Goal: Information Seeking & Learning: Check status

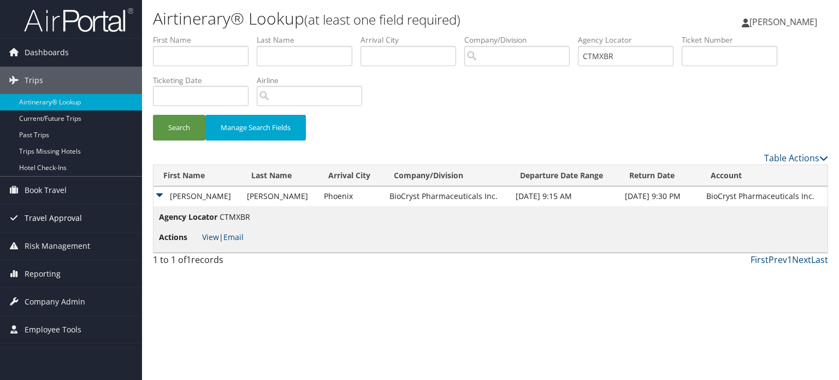
click at [72, 220] on span "Travel Approval" at bounding box center [53, 217] width 57 height 27
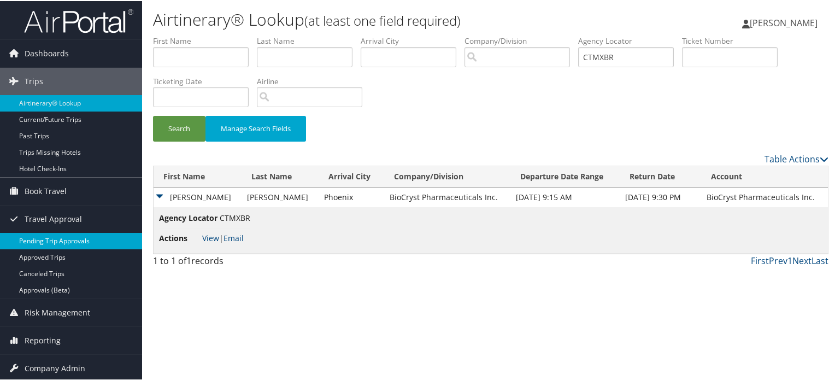
click at [72, 239] on link "Pending Trip Approvals" at bounding box center [71, 240] width 142 height 16
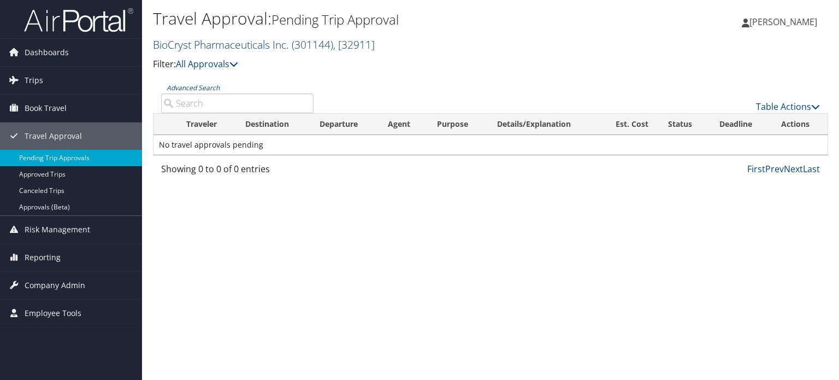
click at [300, 48] on span "( 301144 )" at bounding box center [313, 44] width 42 height 15
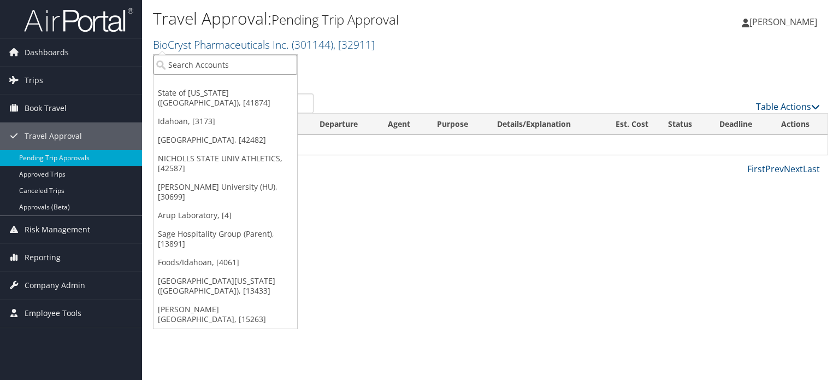
click at [280, 64] on input "search" at bounding box center [225, 65] width 144 height 20
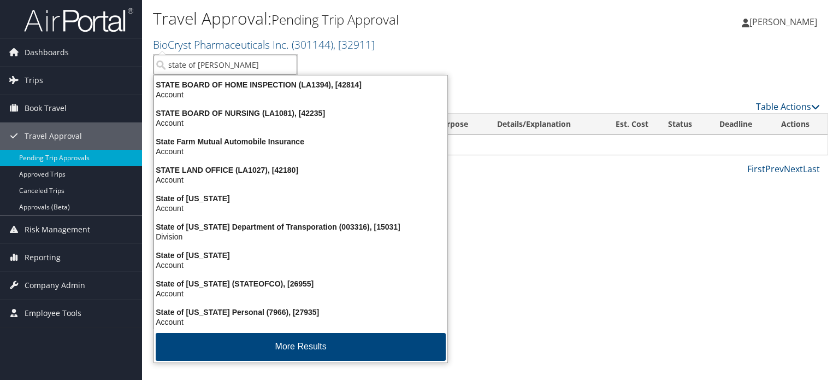
type input "state of loui"
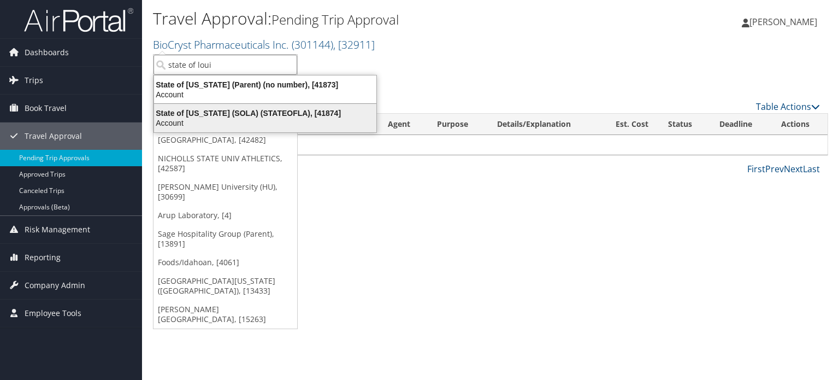
click at [261, 113] on div "State of Louisiana (SOLA) (STATEOFLA), [41874]" at bounding box center [264, 113] width 235 height 10
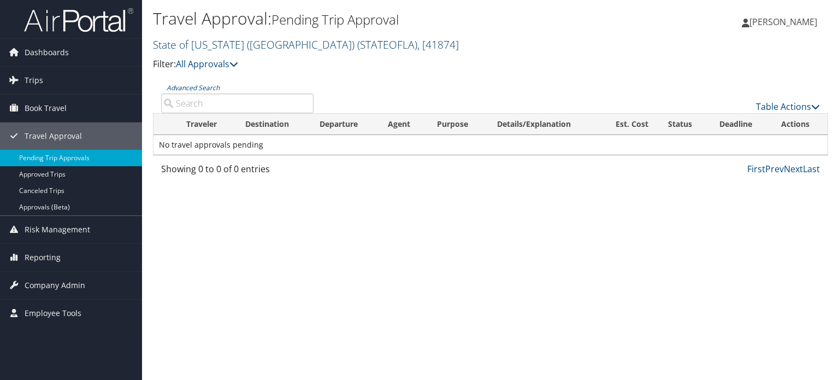
click at [357, 48] on span "( STATEOFLA )" at bounding box center [387, 44] width 60 height 15
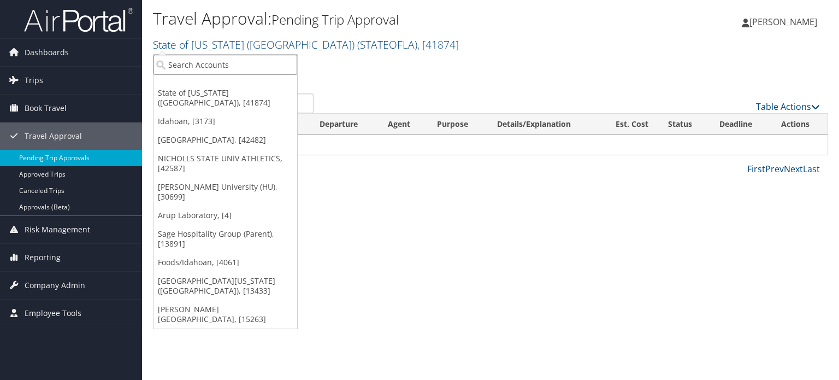
click at [252, 60] on input "search" at bounding box center [225, 65] width 144 height 20
click at [278, 70] on input "search" at bounding box center [225, 65] width 144 height 20
paste input "Nicholls State University"
type input "Nicholls State University"
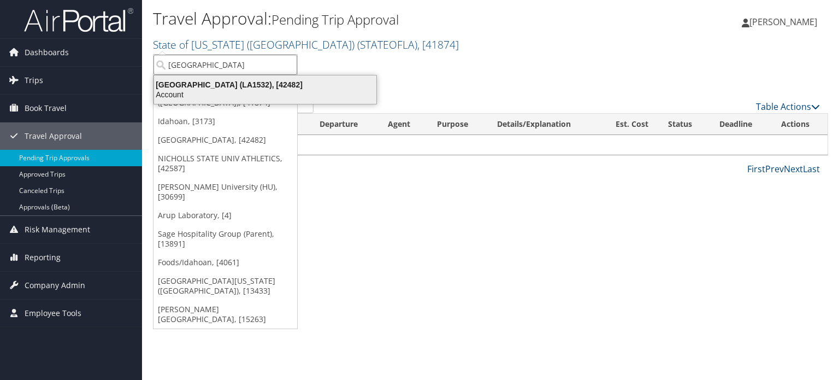
click at [257, 90] on div "Account" at bounding box center [264, 95] width 235 height 10
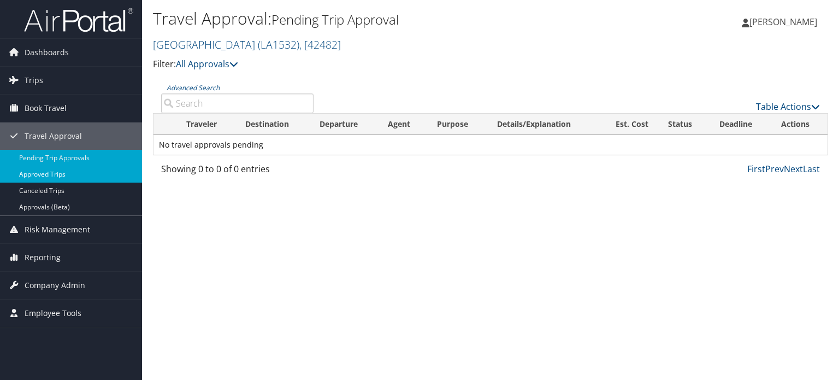
click at [45, 175] on link "Approved Trips" at bounding box center [71, 174] width 142 height 16
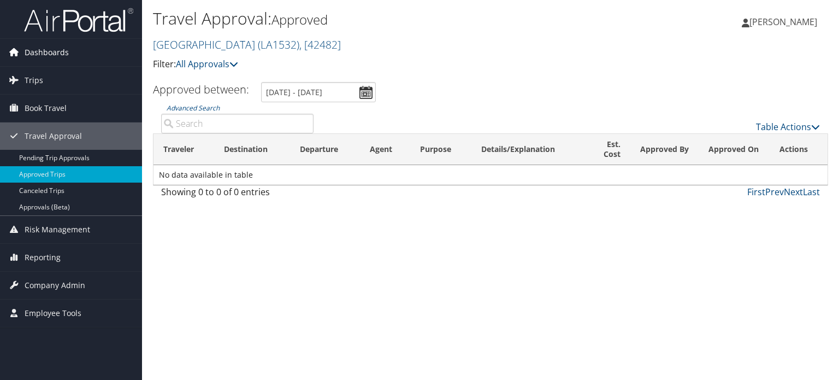
click at [63, 56] on span "Dashboards" at bounding box center [47, 52] width 44 height 27
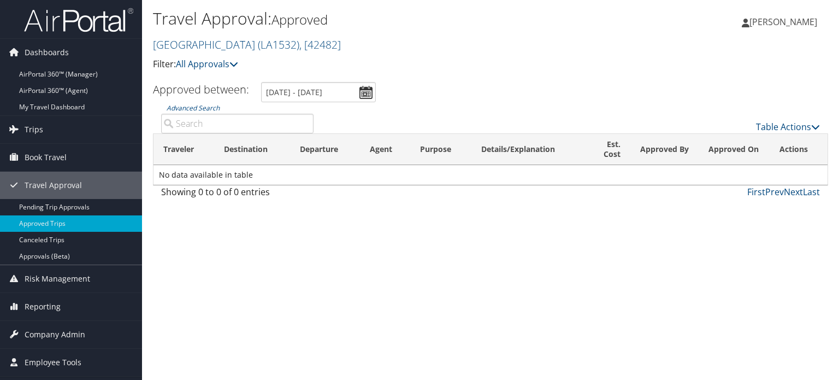
click at [68, 21] on img at bounding box center [78, 20] width 109 height 26
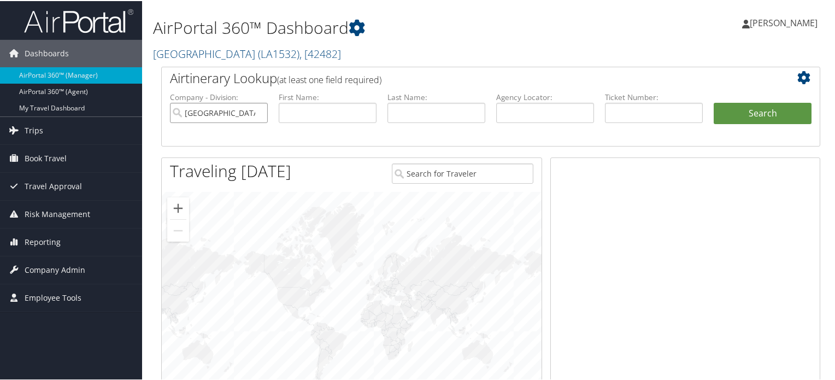
click at [245, 105] on input "[GEOGRAPHIC_DATA]" at bounding box center [219, 112] width 98 height 20
click at [530, 111] on input "text" at bounding box center [545, 112] width 98 height 20
paste input "DCM9C7"
type input "DCM9C7"
click at [725, 108] on button "Search" at bounding box center [762, 113] width 98 height 22
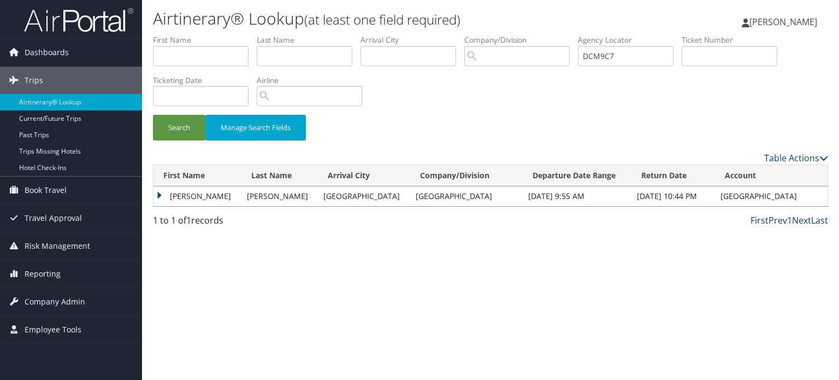
click at [218, 197] on td "[PERSON_NAME]" at bounding box center [197, 196] width 88 height 20
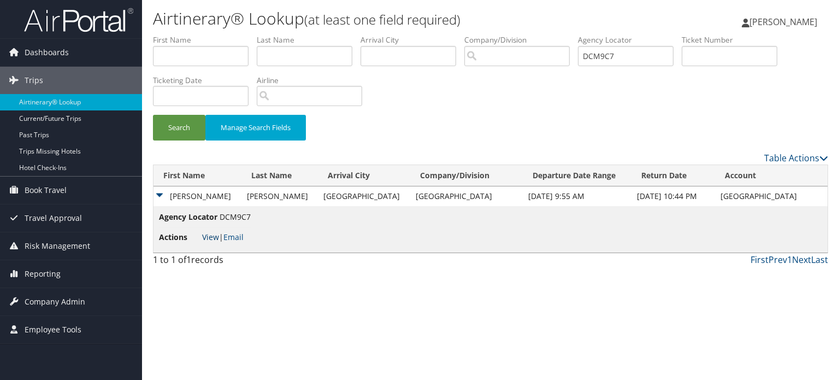
click at [208, 238] on link "View" at bounding box center [210, 237] width 17 height 10
click at [528, 55] on input "search" at bounding box center [516, 56] width 105 height 20
paste input "DBB187"
type input "DBB187"
click at [633, 58] on input "DCM9C7" at bounding box center [626, 56] width 96 height 20
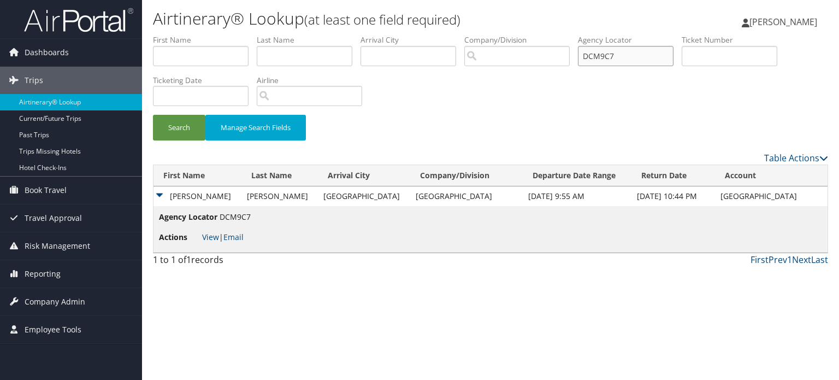
paste input "BB18"
click at [197, 132] on button "Search" at bounding box center [179, 128] width 52 height 26
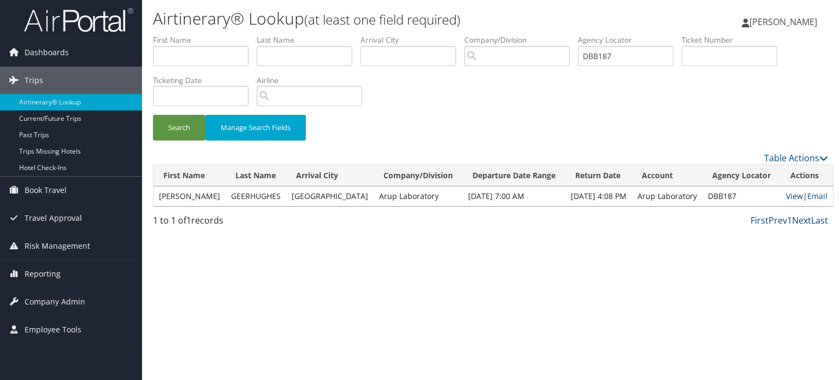
click at [786, 194] on link "View" at bounding box center [794, 196] width 17 height 10
drag, startPoint x: 642, startPoint y: 60, endPoint x: 578, endPoint y: 60, distance: 63.9
click at [578, 34] on ul "First Name Last Name Departure City Arrival City Company/Division Airport/City …" at bounding box center [490, 34] width 675 height 0
paste input "DTWJ"
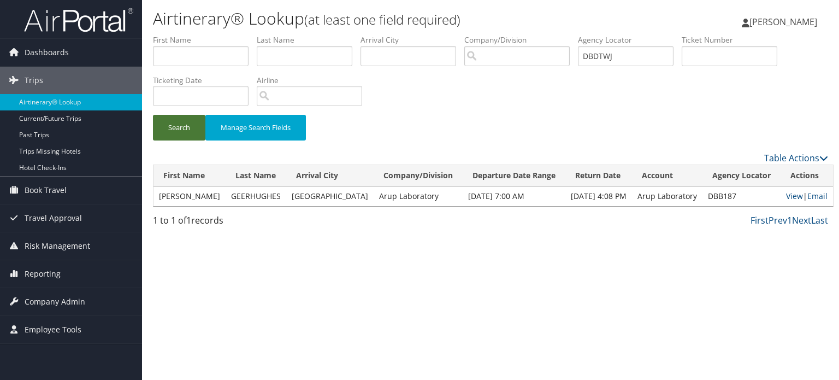
click at [168, 134] on button "Search" at bounding box center [179, 128] width 52 height 26
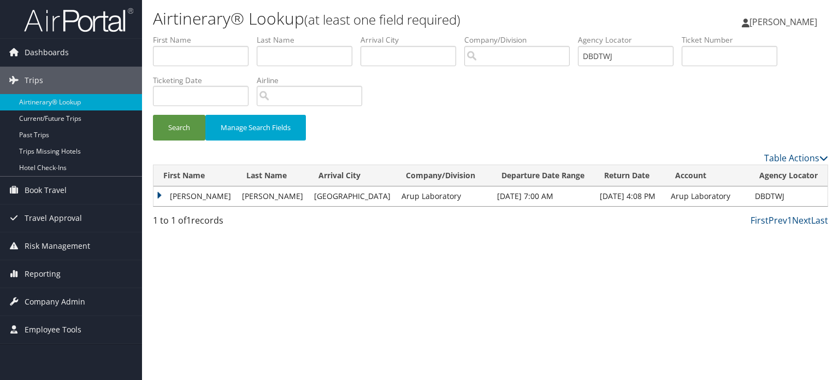
click at [179, 195] on td "THOMAS CLIFFORD" at bounding box center [194, 196] width 83 height 20
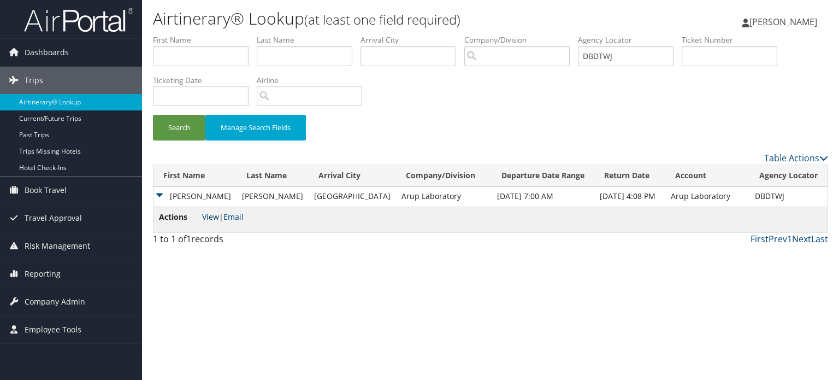
click at [208, 216] on link "View" at bounding box center [210, 216] width 17 height 10
drag, startPoint x: 634, startPoint y: 50, endPoint x: 568, endPoint y: 56, distance: 66.9
click at [568, 34] on ul "First Name Last Name Departure City Arrival City Company/Division Airport/City …" at bounding box center [490, 34] width 675 height 0
paste input "C3BR9"
type input "DC3BR9"
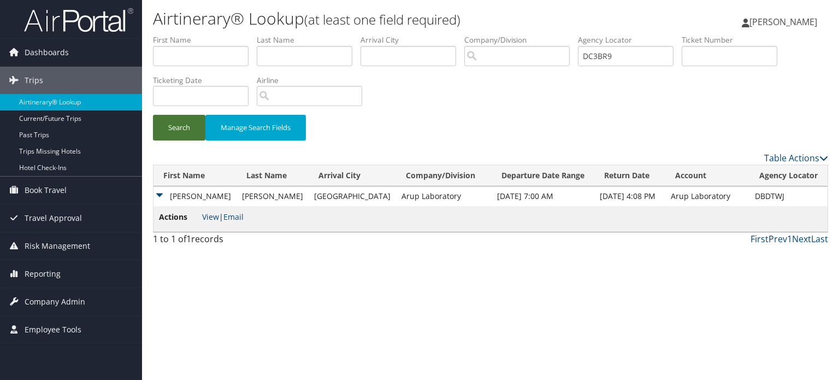
click at [173, 125] on button "Search" at bounding box center [179, 128] width 52 height 26
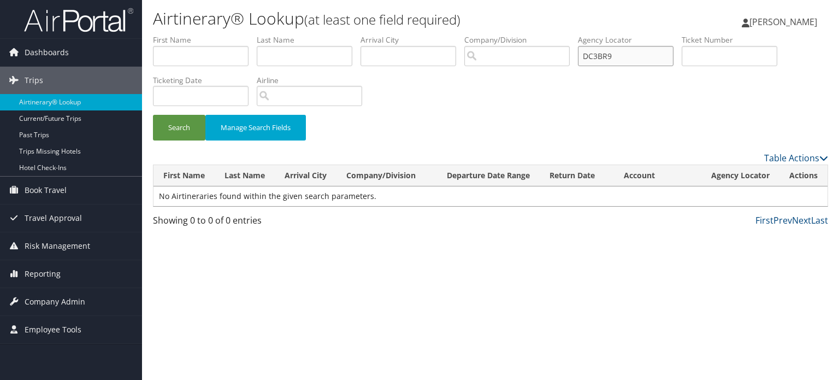
drag, startPoint x: 637, startPoint y: 55, endPoint x: 534, endPoint y: 55, distance: 103.8
click at [534, 34] on ul "First Name Last Name Departure City Arrival City Company/Division Airport/City …" at bounding box center [490, 34] width 675 height 0
click at [159, 131] on button "Search" at bounding box center [179, 128] width 52 height 26
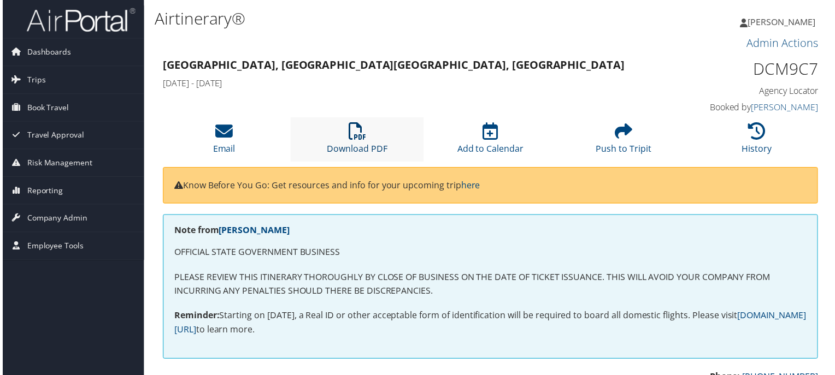
click at [353, 126] on icon at bounding box center [356, 131] width 17 height 17
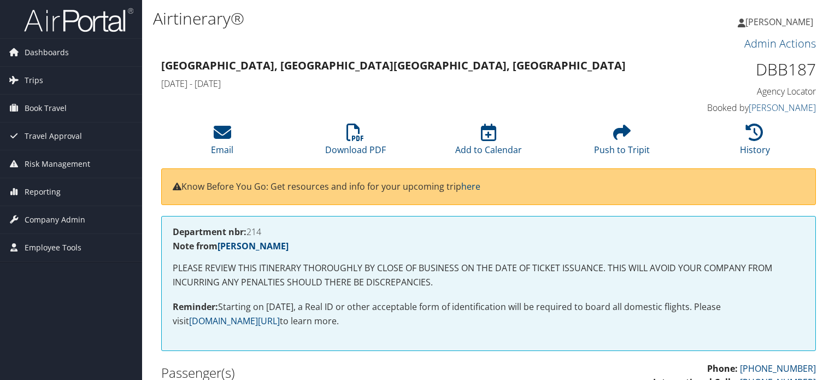
scroll to position [1456, 0]
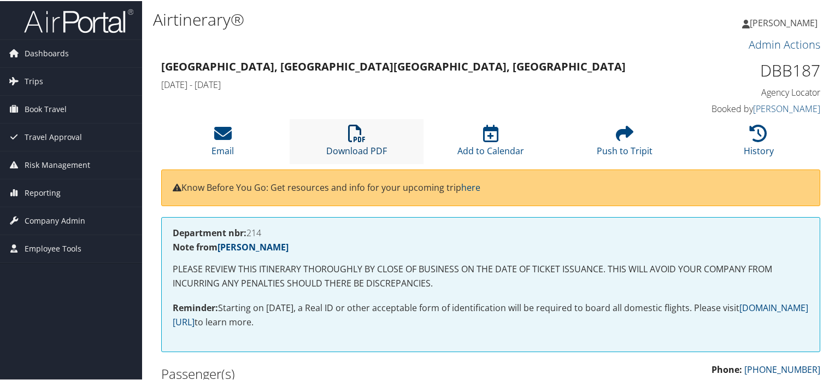
click at [350, 139] on icon at bounding box center [356, 131] width 17 height 17
click at [358, 137] on icon at bounding box center [356, 131] width 17 height 17
